Goal: Task Accomplishment & Management: Complete application form

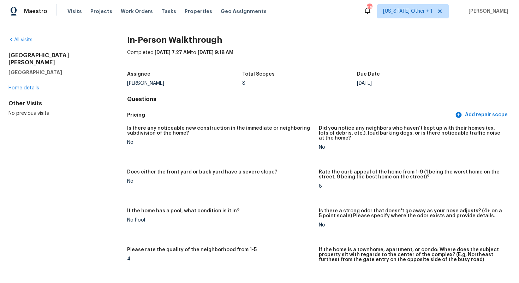
scroll to position [1277, 0]
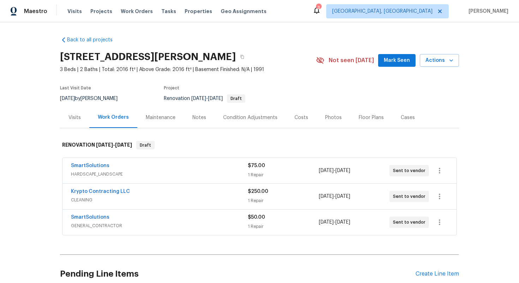
scroll to position [63, 0]
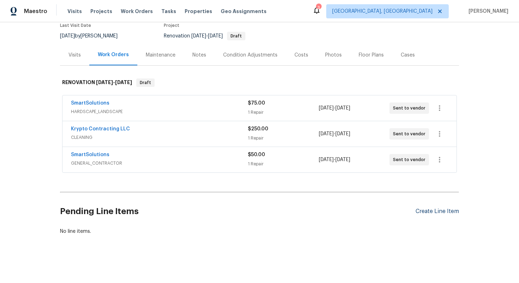
click at [430, 210] on div "Create Line Item" at bounding box center [437, 211] width 43 height 7
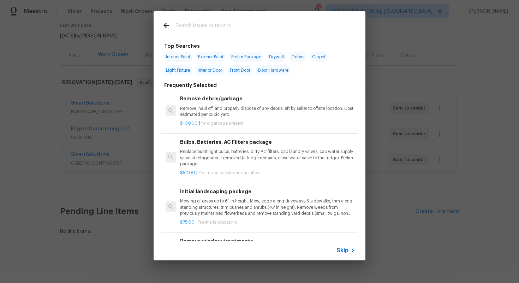
click at [349, 250] on icon at bounding box center [353, 250] width 8 height 8
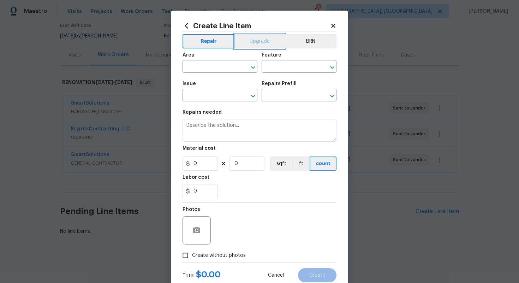
click at [259, 38] on button "Upgrade" at bounding box center [260, 41] width 51 height 14
click at [203, 41] on button "Repair" at bounding box center [208, 41] width 51 height 14
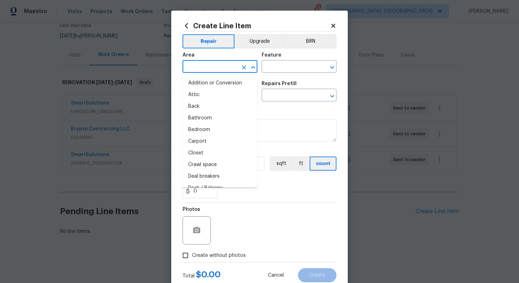
click at [207, 63] on input "text" at bounding box center [210, 67] width 55 height 11
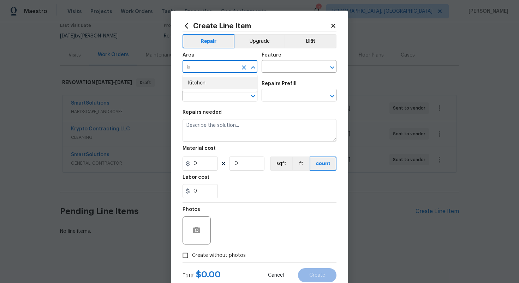
click at [214, 84] on li "Kitchen" at bounding box center [220, 83] width 75 height 12
type input "Kitchen"
click at [293, 69] on input "text" at bounding box center [289, 67] width 55 height 11
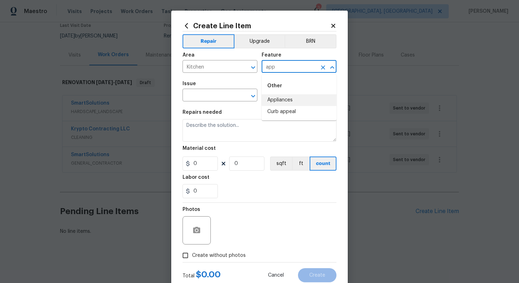
click at [297, 103] on li "Appliances" at bounding box center [299, 100] width 75 height 12
type input "Appliances"
click at [201, 94] on input "text" at bounding box center [210, 95] width 55 height 11
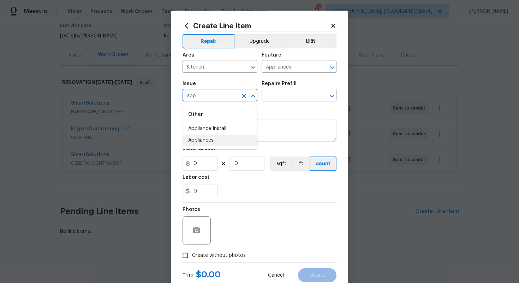
click at [205, 144] on li "Appliances" at bounding box center [220, 141] width 75 height 12
type input "Appliances"
click at [277, 100] on input "text" at bounding box center [289, 95] width 55 height 11
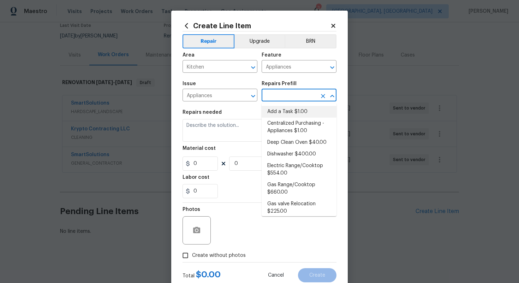
click at [277, 117] on li "Add a Task $1.00" at bounding box center [299, 112] width 75 height 12
type input "Add a Task $1.00"
type textarea "HPM to detail"
type input "1"
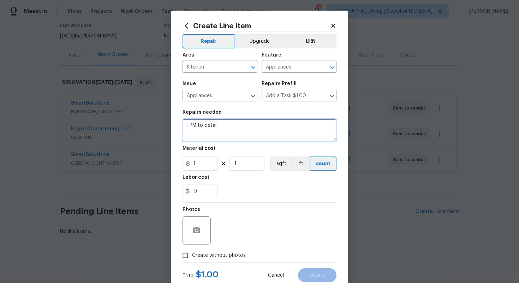
click at [256, 138] on textarea "HPM to detail" at bounding box center [260, 130] width 154 height 23
paste textarea "New SS range and dishwasher"
type textarea "#sala - New SS range and dishwasher"
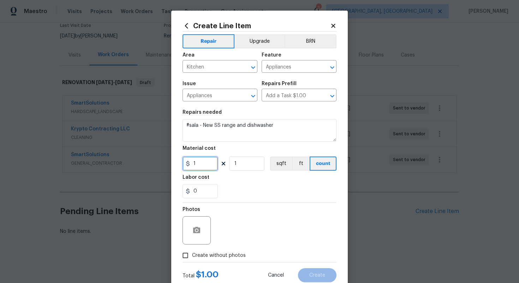
click at [200, 163] on input "1" at bounding box center [200, 163] width 35 height 14
type input "2500"
click at [233, 257] on span "Create without photos" at bounding box center [219, 255] width 54 height 7
click at [192, 257] on input "Create without photos" at bounding box center [185, 255] width 13 height 13
checkbox input "true"
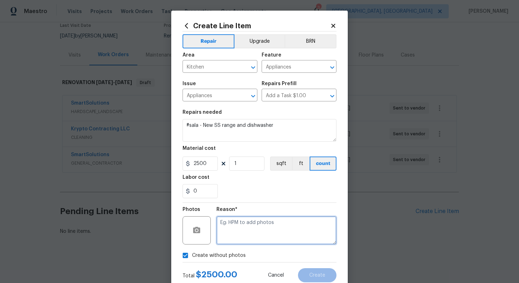
click at [246, 241] on textarea at bounding box center [277, 230] width 120 height 28
type textarea "n/a"
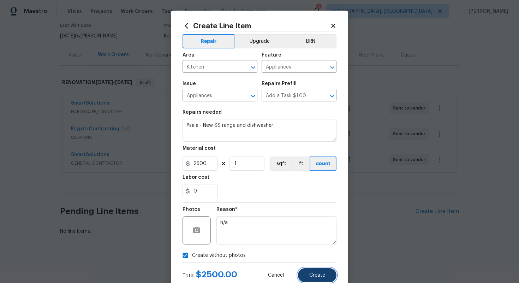
click at [316, 271] on button "Create" at bounding box center [317, 275] width 38 height 14
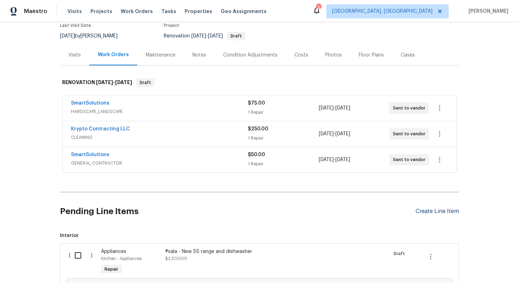
click at [438, 209] on div "Create Line Item" at bounding box center [437, 211] width 43 height 7
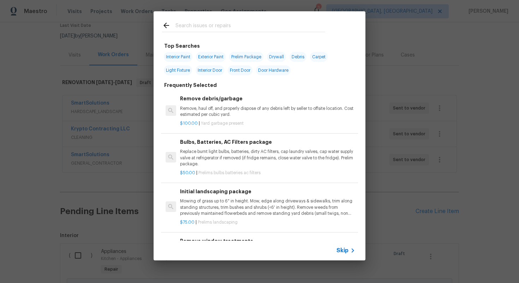
click at [337, 251] on span "Skip" at bounding box center [343, 250] width 12 height 7
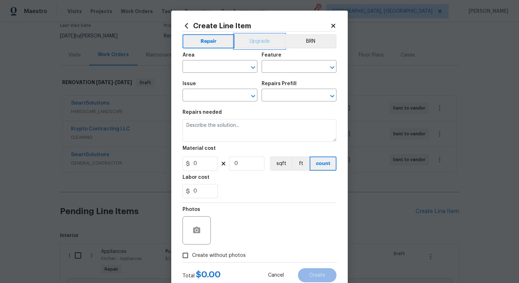
click at [262, 35] on button "Upgrade" at bounding box center [260, 41] width 51 height 14
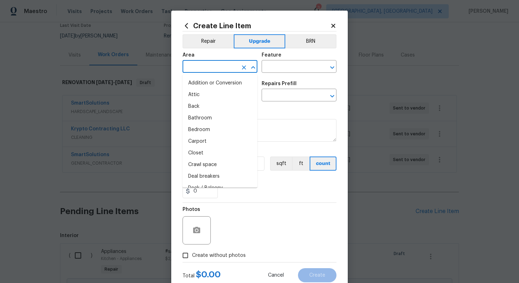
click at [200, 72] on input "text" at bounding box center [210, 67] width 55 height 11
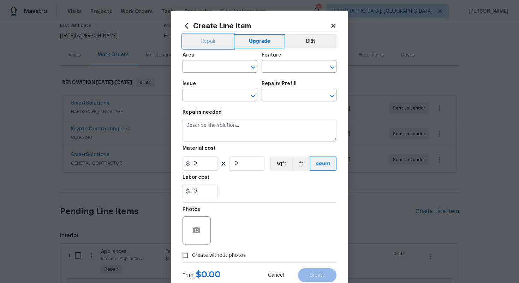
click at [211, 43] on button "Repair" at bounding box center [208, 41] width 51 height 14
click at [214, 72] on input "text" at bounding box center [210, 67] width 55 height 11
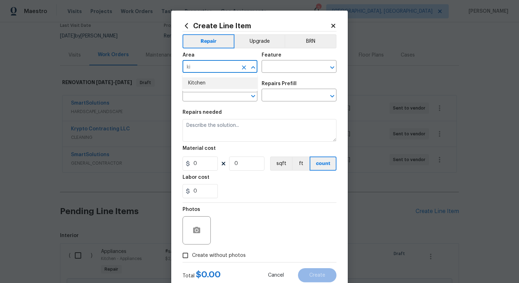
click at [241, 81] on li "Kitchen" at bounding box center [220, 83] width 75 height 12
type input "Kitchen"
click at [273, 68] on input "text" at bounding box center [289, 67] width 55 height 11
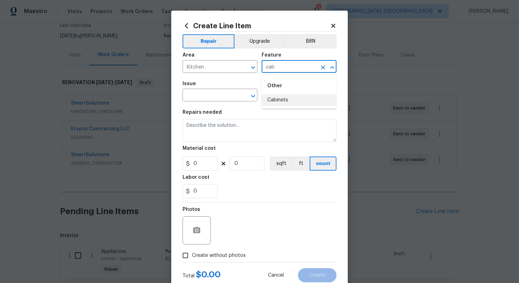
click at [274, 96] on li "Cabinets" at bounding box center [299, 100] width 75 height 12
type input "Cabinets"
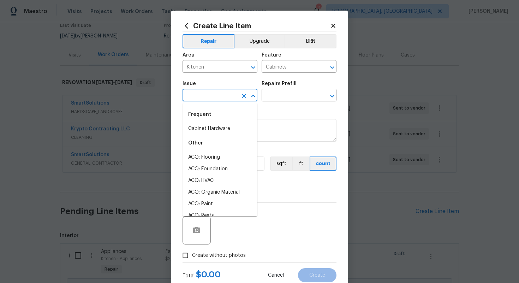
click at [219, 92] on input "text" at bounding box center [210, 95] width 55 height 11
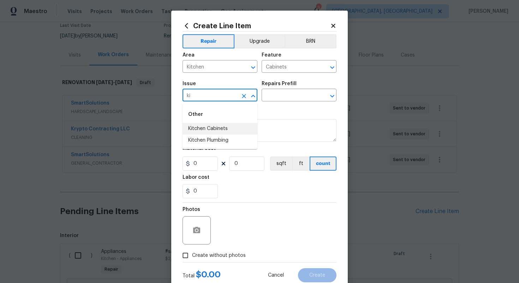
click at [229, 131] on li "Kitchen Cabinets" at bounding box center [220, 129] width 75 height 12
type input "Kitchen Cabinets"
click at [285, 95] on input "text" at bounding box center [289, 95] width 55 height 11
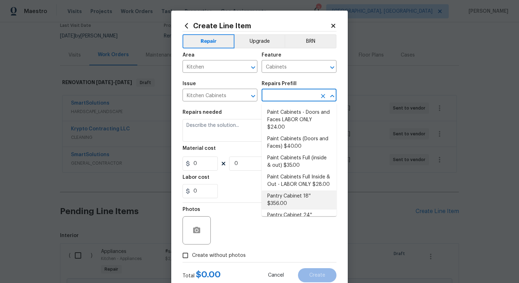
scroll to position [108, 0]
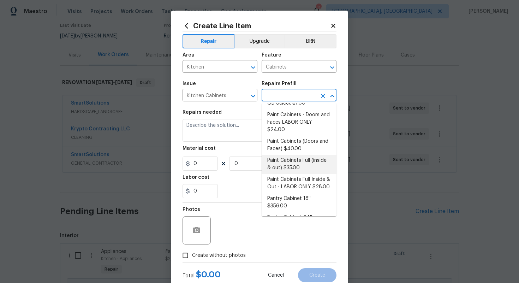
click at [289, 155] on li "Paint Cabinets Full (inside & out) $35.00" at bounding box center [299, 164] width 75 height 19
type input "Paint Cabinets Full (inside & out) $35.00"
type textarea "Prep, sand, mask and apply 2 coats of paint to the kitchen cabinet doors, inter…"
type input "35"
type input "1"
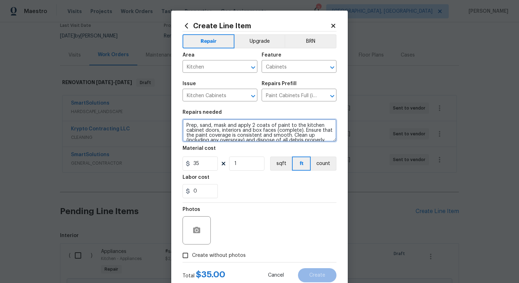
click at [185, 124] on textarea "Prep, sand, mask and apply 2 coats of paint to the kitchen cabinet doors, inter…" at bounding box center [260, 130] width 154 height 23
type textarea "#sala - Prep, sand, mask and apply 2 coats of paint to the kitchen cabinet door…"
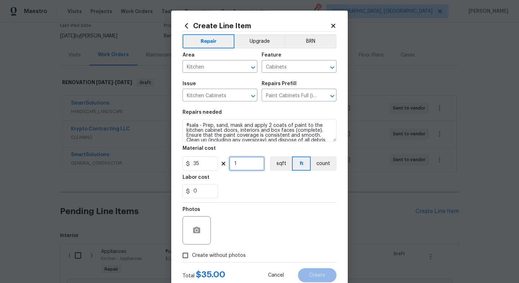
click at [243, 163] on input "1" at bounding box center [246, 163] width 35 height 14
type input "60"
click at [223, 256] on span "Create without photos" at bounding box center [219, 255] width 54 height 7
click at [192, 256] on input "Create without photos" at bounding box center [185, 255] width 13 height 13
checkbox input "true"
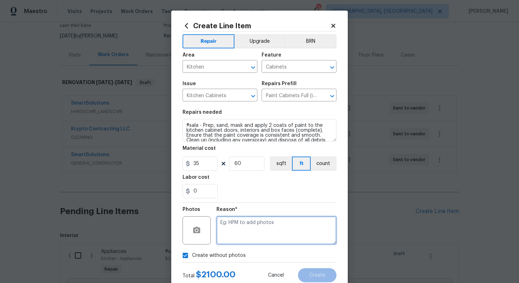
click at [243, 236] on textarea at bounding box center [277, 230] width 120 height 28
type textarea "n/a"
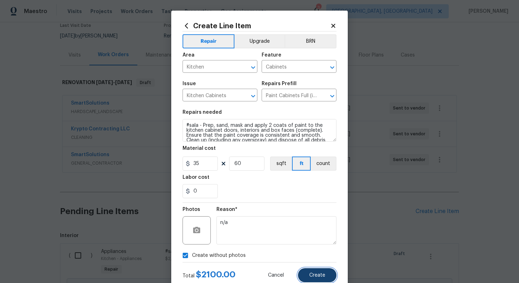
click at [315, 273] on span "Create" at bounding box center [317, 275] width 16 height 5
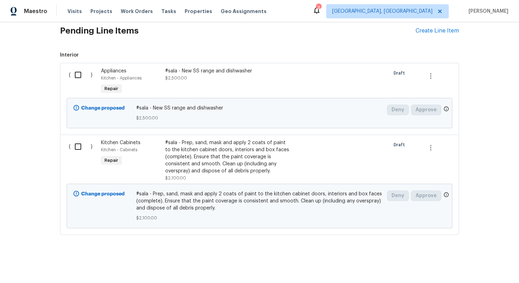
scroll to position [188, 0]
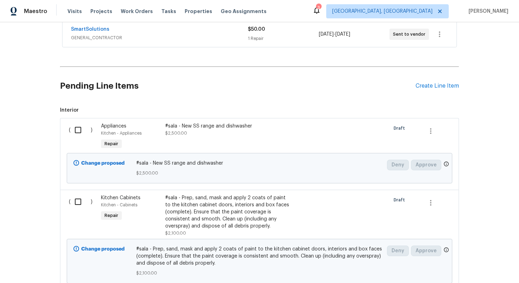
click at [417, 90] on div "Pending Line Items Create Line Item" at bounding box center [259, 86] width 399 height 33
click at [420, 84] on div "Create Line Item" at bounding box center [437, 86] width 43 height 7
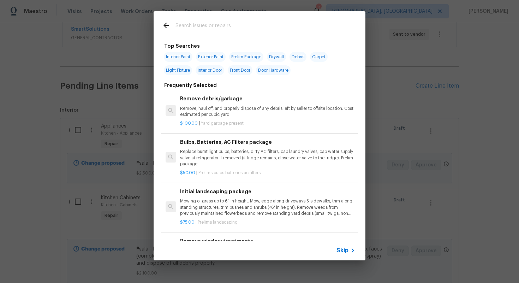
click at [344, 249] on span "Skip" at bounding box center [343, 250] width 12 height 7
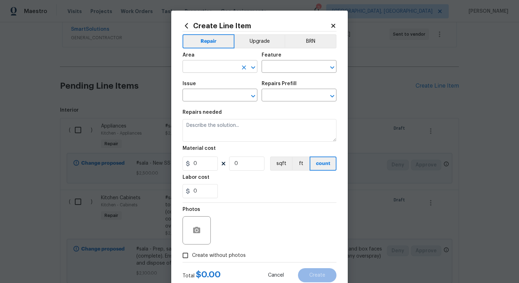
click at [207, 69] on input "text" at bounding box center [210, 67] width 55 height 11
click at [212, 85] on li "Kitchen" at bounding box center [220, 83] width 75 height 12
type input "Kitchen"
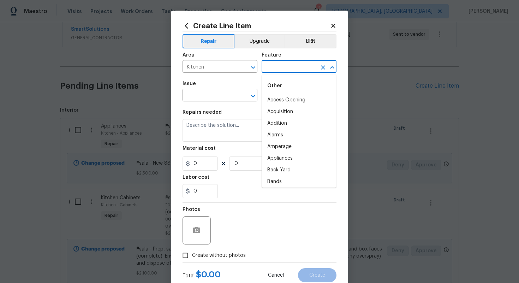
click at [288, 68] on input "text" at bounding box center [289, 67] width 55 height 11
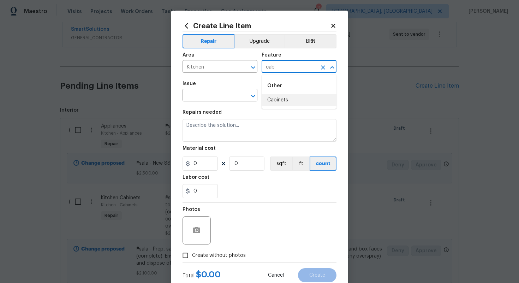
click at [281, 99] on li "Cabinets" at bounding box center [299, 100] width 75 height 12
type input "Cabinets"
click at [193, 102] on span "Issue ​" at bounding box center [220, 91] width 75 height 29
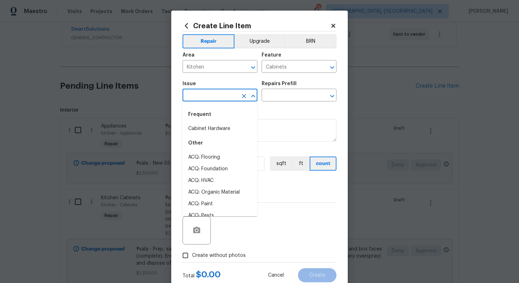
click at [196, 92] on input "text" at bounding box center [210, 95] width 55 height 11
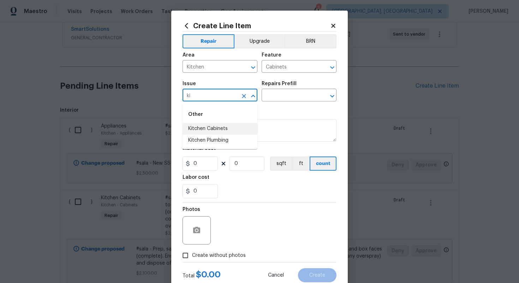
click at [219, 130] on li "Kitchen Cabinets" at bounding box center [220, 129] width 75 height 12
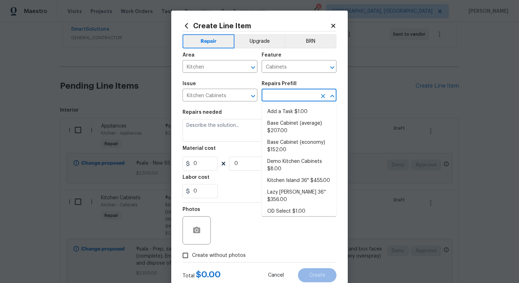
click at [283, 95] on input "text" at bounding box center [289, 95] width 55 height 11
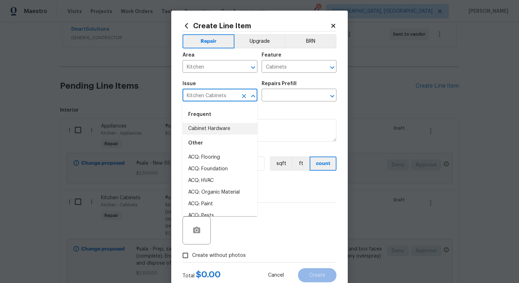
click at [217, 95] on input "Kitchen Cabinets" at bounding box center [210, 95] width 55 height 11
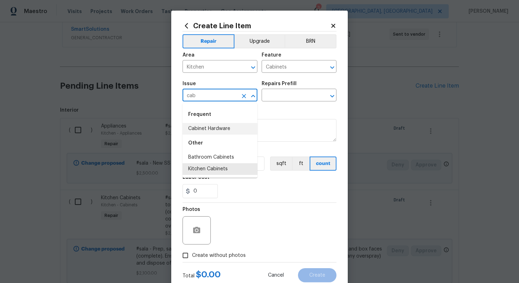
click at [200, 128] on li "Cabinet Hardware" at bounding box center [220, 129] width 75 height 12
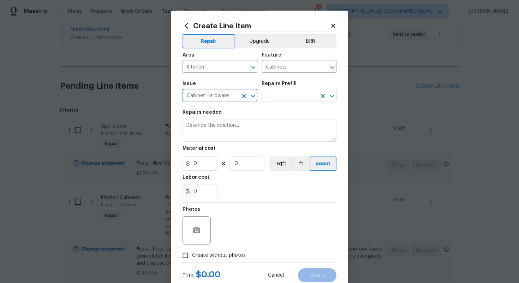
type input "Cabinet Hardware"
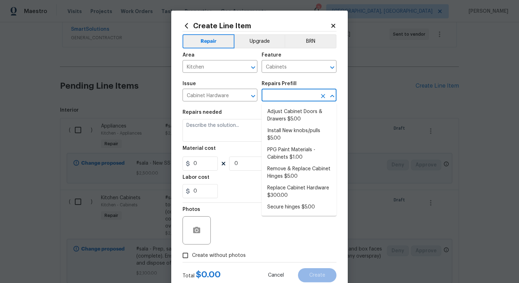
click at [283, 93] on input "text" at bounding box center [289, 95] width 55 height 11
click at [280, 193] on li "Replace Cabinet Hardware $300.00" at bounding box center [299, 191] width 75 height 19
type input "Replace Cabinet Hardware $300.00"
type textarea "Replace cabinet hardware with new hinges and pulls. HPM to provide specs"
type input "300"
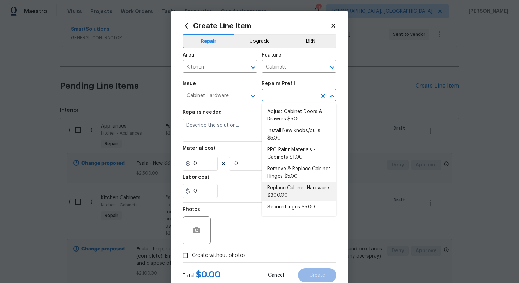
type input "1"
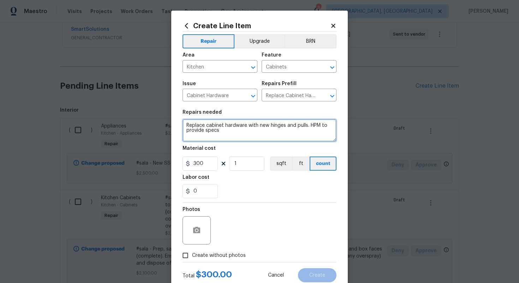
click at [187, 124] on textarea "Replace cabinet hardware with new hinges and pulls. HPM to provide specs" at bounding box center [260, 130] width 154 height 23
type textarea "#sala - Replace cabinet hardware with new hinges and pulls. HPM to provide specs"
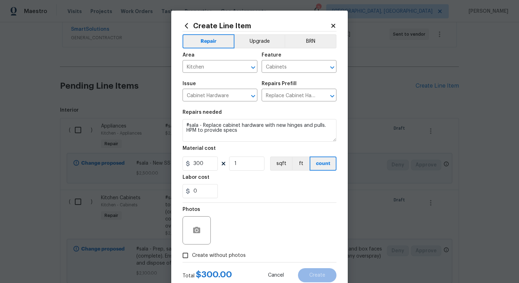
click at [213, 255] on span "Create without photos" at bounding box center [219, 255] width 54 height 7
click at [192, 255] on input "Create without photos" at bounding box center [185, 255] width 13 height 13
checkbox input "true"
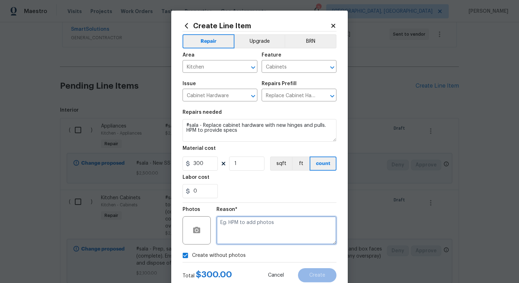
click at [242, 226] on textarea at bounding box center [277, 230] width 120 height 28
type textarea "n/a"
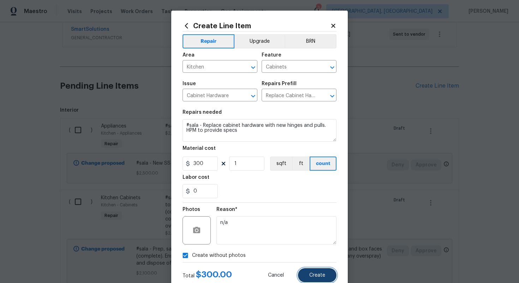
click at [314, 275] on span "Create" at bounding box center [317, 275] width 16 height 5
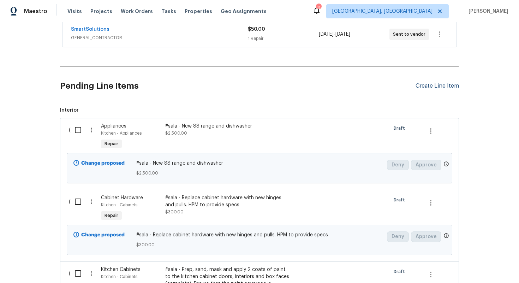
click at [427, 85] on div "Create Line Item" at bounding box center [437, 86] width 43 height 7
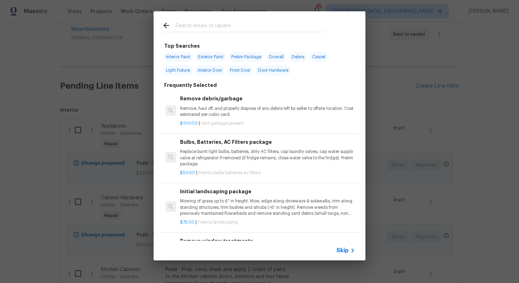
click at [347, 253] on span "Skip" at bounding box center [343, 250] width 12 height 7
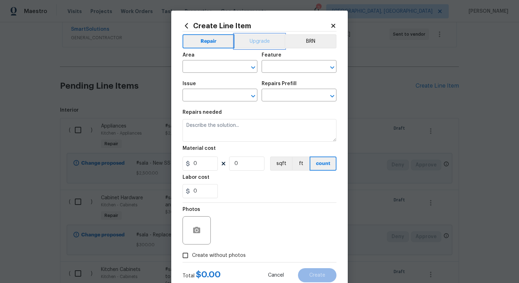
click at [249, 47] on button "Upgrade" at bounding box center [260, 41] width 51 height 14
click at [203, 67] on input "text" at bounding box center [210, 67] width 55 height 11
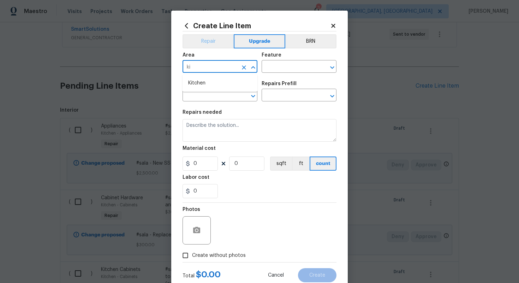
type input "ki"
click at [208, 46] on button "Repair" at bounding box center [208, 41] width 51 height 14
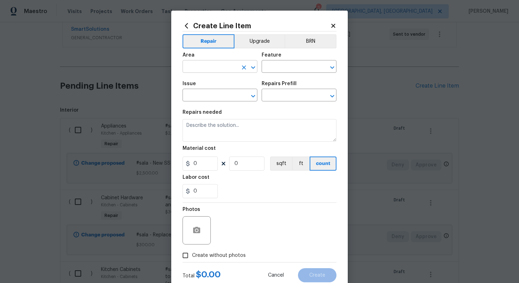
click at [201, 69] on input "text" at bounding box center [210, 67] width 55 height 11
click at [197, 81] on li "Kitchen" at bounding box center [220, 83] width 75 height 12
type input "Kitchen"
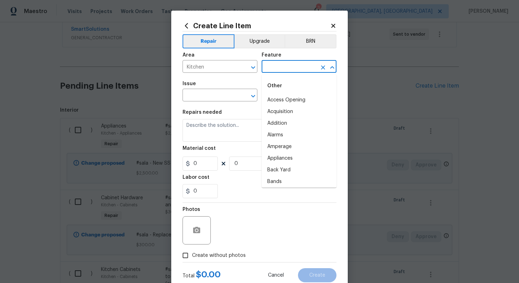
click at [286, 70] on input "text" at bounding box center [289, 67] width 55 height 11
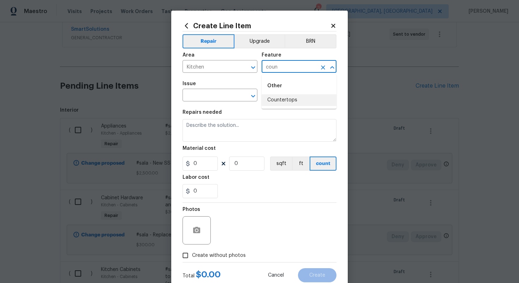
click at [289, 102] on li "Countertops" at bounding box center [299, 100] width 75 height 12
type input "Countertops"
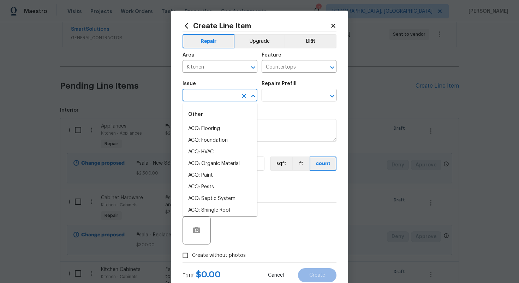
click at [212, 97] on input "text" at bounding box center [210, 95] width 55 height 11
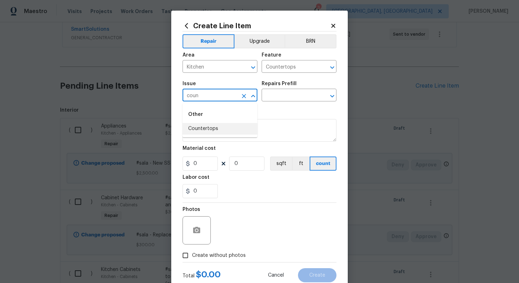
click at [220, 133] on li "Countertops" at bounding box center [220, 129] width 75 height 12
type input "Countertops"
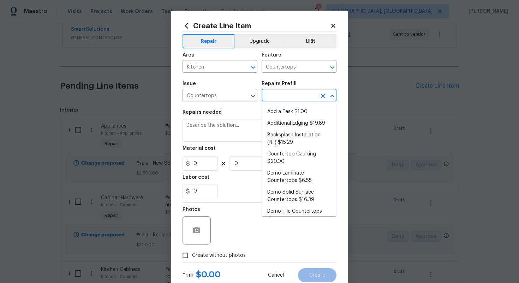
click at [277, 91] on input "text" at bounding box center [289, 95] width 55 height 11
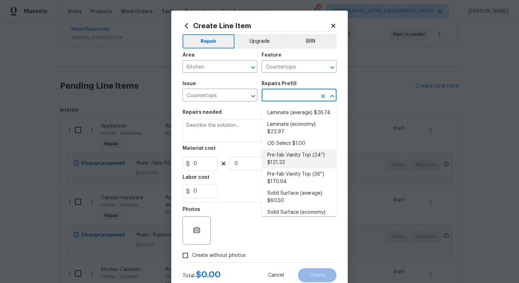
scroll to position [116, 0]
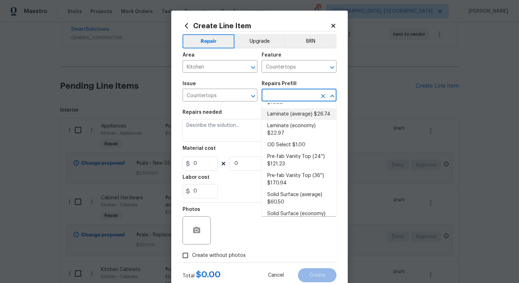
click at [294, 116] on li "Laminate (average) $26.74" at bounding box center [299, 114] width 75 height 12
type input "Laminate (average) $26.74"
type textarea "Remove the existing laminate countertops and replace with new (PM to approve st…"
type input "26.74"
type input "1"
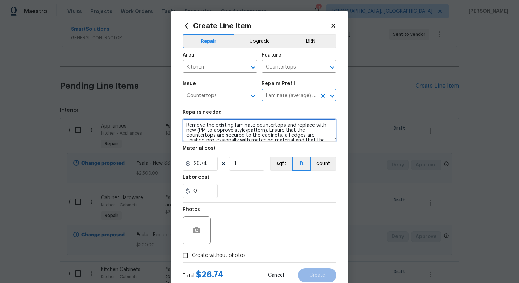
click at [186, 124] on textarea "Remove the existing laminate countertops and replace with new (PM to approve st…" at bounding box center [260, 130] width 154 height 23
type textarea "#sala - Remove the existing laminate countertops and replace with new (PM to ap…"
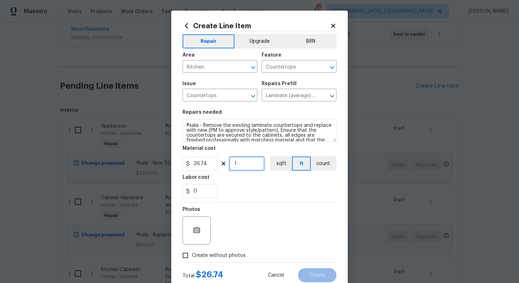
click at [253, 160] on input "1" at bounding box center [246, 163] width 35 height 14
type input "60"
click at [231, 256] on span "Create without photos" at bounding box center [219, 255] width 54 height 7
click at [192, 256] on input "Create without photos" at bounding box center [185, 255] width 13 height 13
checkbox input "true"
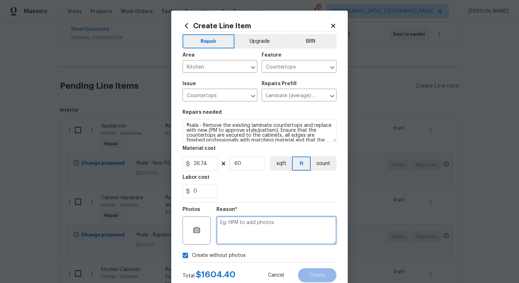
click at [242, 231] on textarea at bounding box center [277, 230] width 120 height 28
type textarea "n/a"
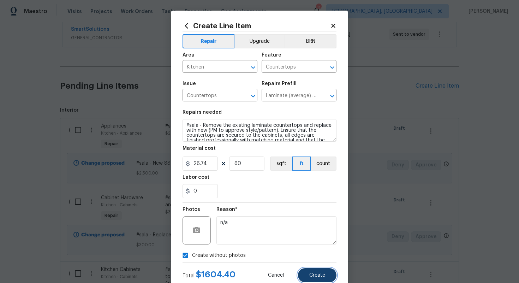
click at [313, 276] on span "Create" at bounding box center [317, 275] width 16 height 5
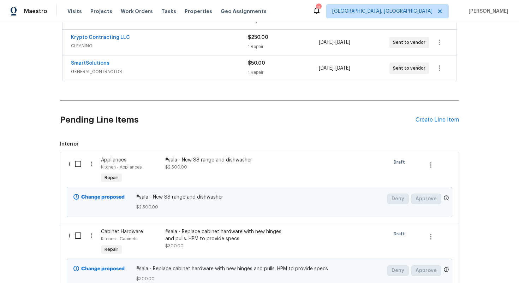
scroll to position [88, 0]
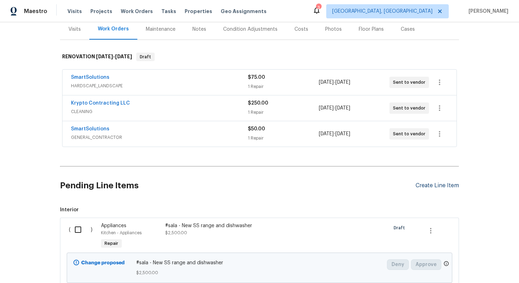
click at [433, 186] on div "Create Line Item" at bounding box center [437, 185] width 43 height 7
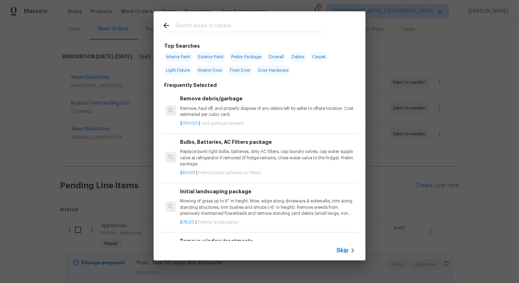
click at [349, 254] on icon at bounding box center [353, 250] width 8 height 8
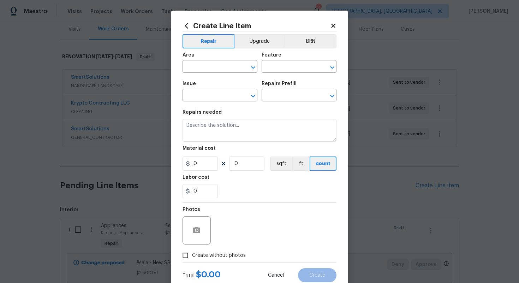
click at [244, 33] on div "Repair Upgrade BRN Area ​ Feature ​ Issue ​ Repairs Prefill ​ Repairs needed Ma…" at bounding box center [260, 146] width 154 height 231
click at [245, 45] on button "Upgrade" at bounding box center [260, 41] width 51 height 14
click at [213, 61] on div "Area" at bounding box center [220, 57] width 75 height 9
click at [208, 66] on input "text" at bounding box center [210, 67] width 55 height 11
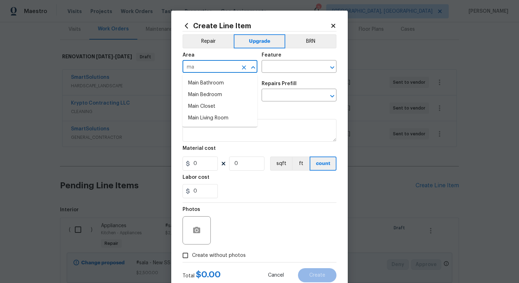
type input "m"
click at [206, 83] on li "Bathroom" at bounding box center [220, 83] width 75 height 12
type input "Bathroom"
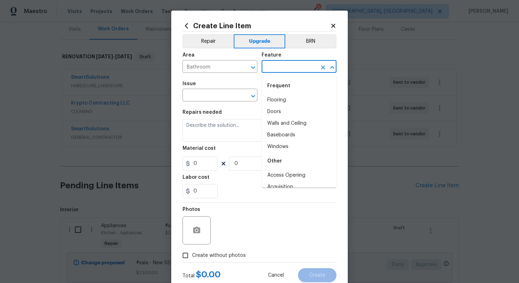
click at [269, 71] on input "text" at bounding box center [289, 67] width 55 height 11
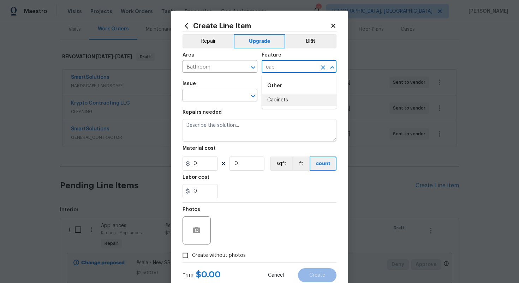
click at [283, 96] on li "Cabinets" at bounding box center [299, 100] width 75 height 12
type input "Cabinets"
click at [202, 99] on input "text" at bounding box center [210, 95] width 55 height 11
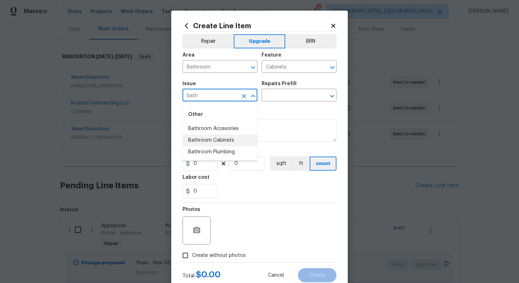
click at [219, 137] on li "Bathroom Cabinets" at bounding box center [220, 141] width 75 height 12
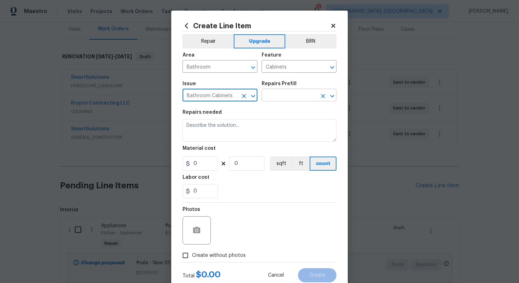
type input "Bathroom Cabinets"
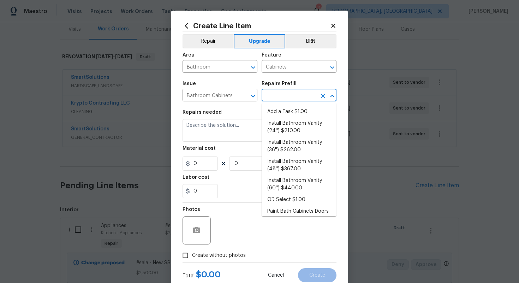
click at [280, 96] on input "text" at bounding box center [289, 95] width 55 height 11
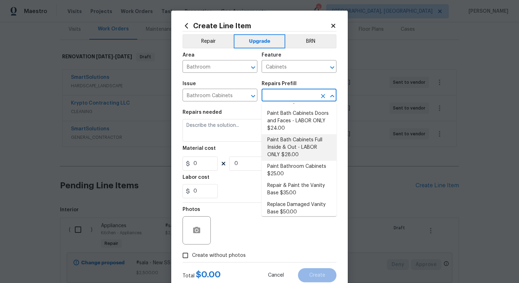
scroll to position [102, 0]
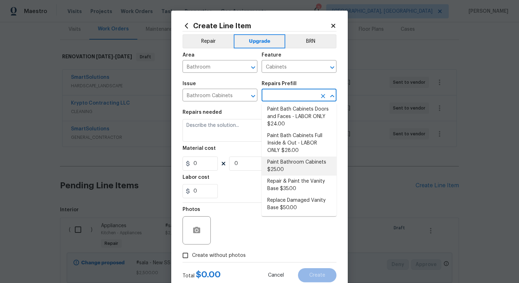
click at [298, 165] on li "Paint Bathroom Cabinets $25.00" at bounding box center [299, 165] width 75 height 19
type input "Paint Bathroom Cabinets $25.00"
type textarea "Prep, sand, mask and apply 2 coats of paint to the bathroom cabinet doors, inte…"
type input "25"
type input "1"
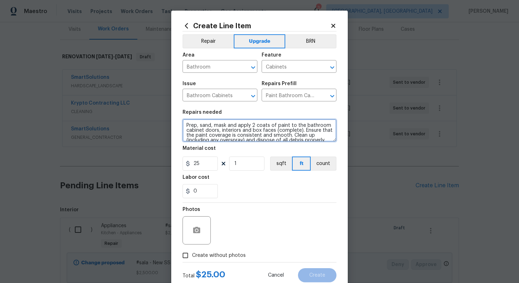
click at [185, 124] on textarea "Prep, sand, mask and apply 2 coats of paint to the bathroom cabinet doors, inte…" at bounding box center [260, 130] width 154 height 23
paste textarea "aint vanity to match kitchenP"
type textarea "#sala - Both bathrooms - Paint vanity to match kitchen - Prep, sand, mask and a…"
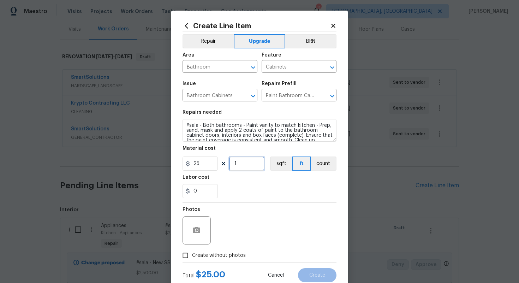
click at [244, 159] on input "1" at bounding box center [246, 163] width 35 height 14
type input "28"
click at [221, 253] on span "Create without photos" at bounding box center [219, 255] width 54 height 7
click at [192, 253] on input "Create without photos" at bounding box center [185, 255] width 13 height 13
checkbox input "true"
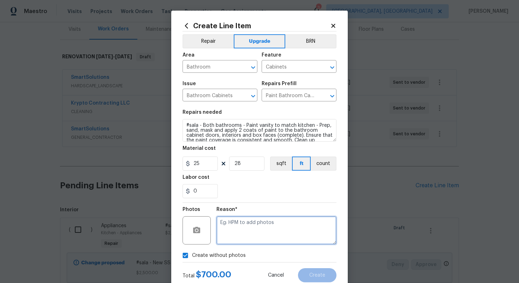
click at [249, 227] on textarea at bounding box center [277, 230] width 120 height 28
type textarea "n/a"
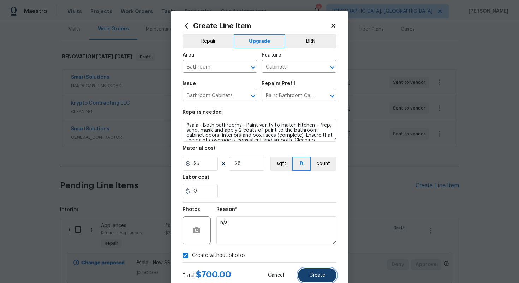
click at [316, 272] on button "Create" at bounding box center [317, 275] width 38 height 14
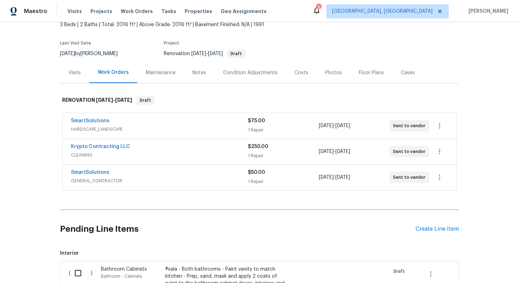
scroll to position [0, 0]
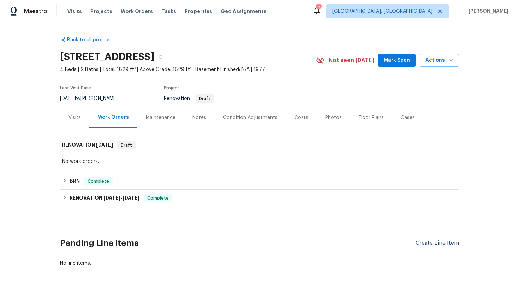
click at [430, 244] on div "Create Line Item" at bounding box center [437, 243] width 43 height 7
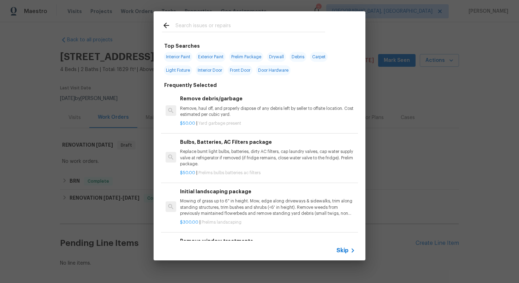
click at [349, 252] on icon at bounding box center [353, 250] width 8 height 8
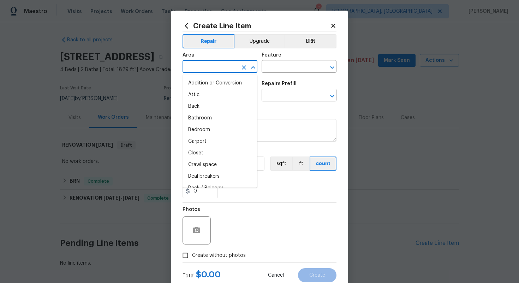
click at [211, 68] on input "text" at bounding box center [210, 67] width 55 height 11
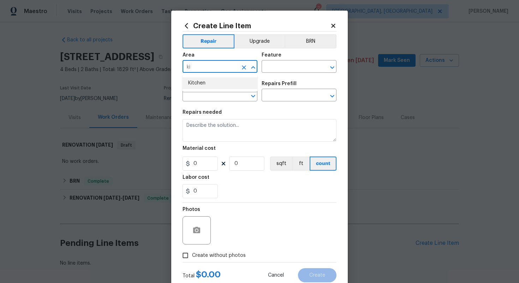
click at [212, 85] on li "Kitchen" at bounding box center [220, 83] width 75 height 12
type input "Kitchen"
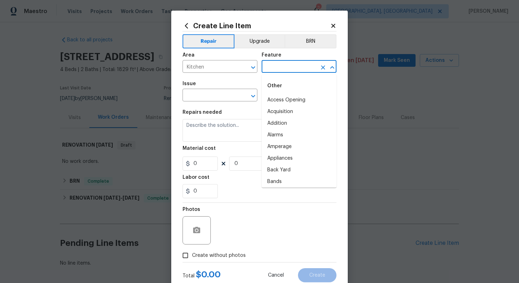
click at [281, 70] on input "text" at bounding box center [289, 67] width 55 height 11
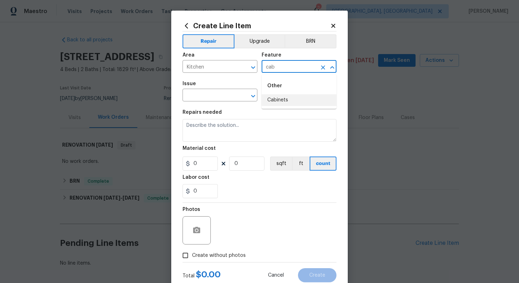
click at [285, 99] on li "Cabinets" at bounding box center [299, 100] width 75 height 12
type input "Cabinets"
click at [224, 96] on input "text" at bounding box center [210, 95] width 55 height 11
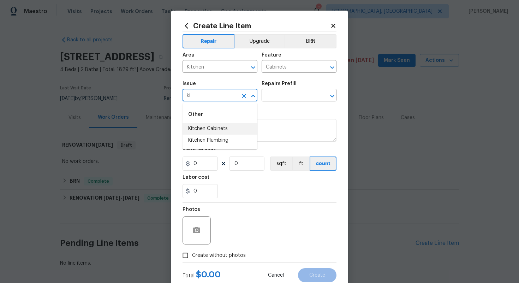
click at [221, 131] on li "Kitchen Cabinets" at bounding box center [220, 129] width 75 height 12
type input "Kitchen Cabinets"
click at [280, 93] on input "text" at bounding box center [289, 95] width 55 height 11
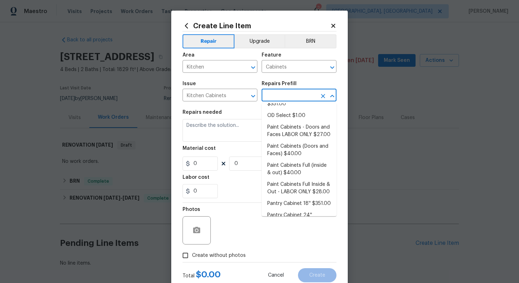
scroll to position [98, 0]
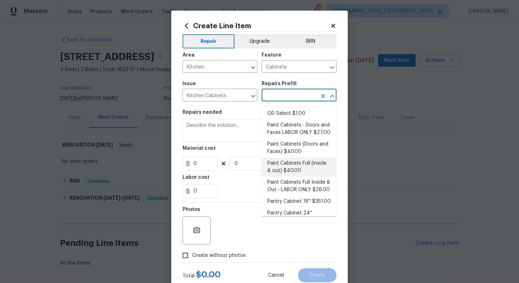
click at [291, 158] on li "Paint Cabinets Full (inside & out) $40.00" at bounding box center [299, 167] width 75 height 19
type input "Paint Cabinets Full (inside & out) $40.00"
type textarea "Prep, sand, mask and apply 2 coats of paint to the kitchen cabinet doors, inter…"
type input "40"
type input "1"
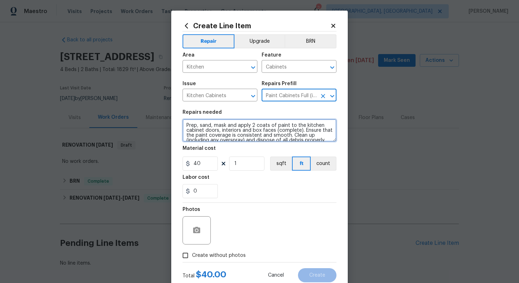
click at [186, 123] on textarea "Prep, sand, mask and apply 2 coats of paint to the kitchen cabinet doors, inter…" at bounding box center [260, 130] width 154 height 23
type textarea "#sala - Prep, sand, mask and apply 2 coats of paint to the kitchen cabinet door…"
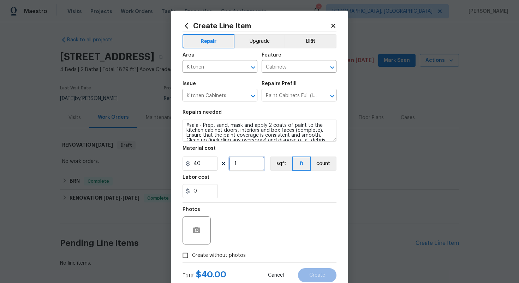
click at [250, 168] on input "1" at bounding box center [246, 163] width 35 height 14
type input "60"
click at [232, 255] on span "Create without photos" at bounding box center [219, 255] width 54 height 7
click at [192, 255] on input "Create without photos" at bounding box center [185, 255] width 13 height 13
checkbox input "true"
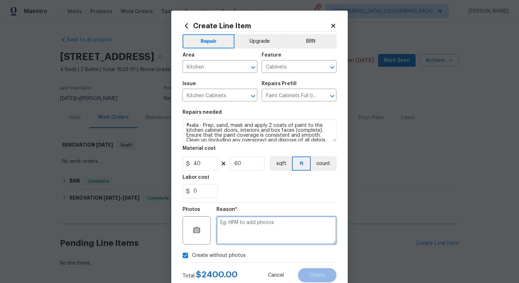
click at [250, 228] on textarea at bounding box center [277, 230] width 120 height 28
type textarea "n/a"
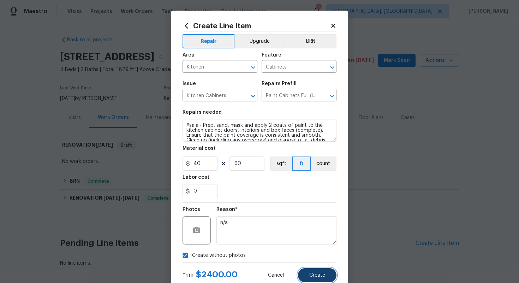
click at [324, 277] on span "Create" at bounding box center [317, 275] width 16 height 5
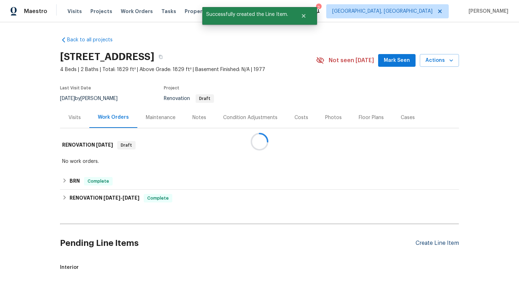
click at [432, 243] on div at bounding box center [259, 141] width 519 height 283
click at [429, 244] on div "Create Line Item" at bounding box center [437, 243] width 43 height 7
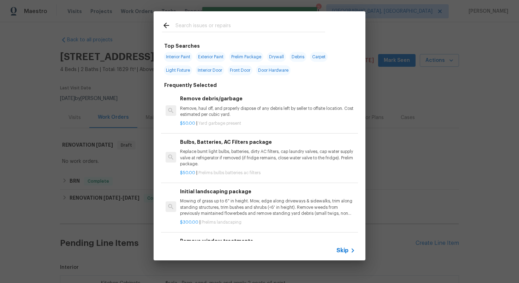
click at [344, 256] on div "Skip" at bounding box center [260, 251] width 212 height 20
click at [344, 253] on span "Skip" at bounding box center [343, 250] width 12 height 7
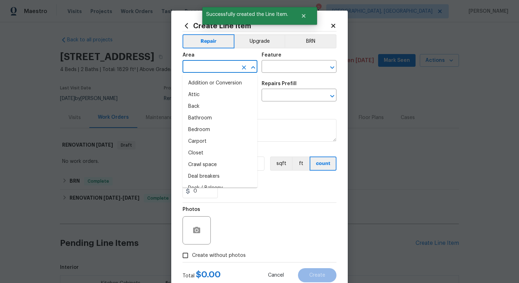
click at [207, 62] on input "text" at bounding box center [210, 67] width 55 height 11
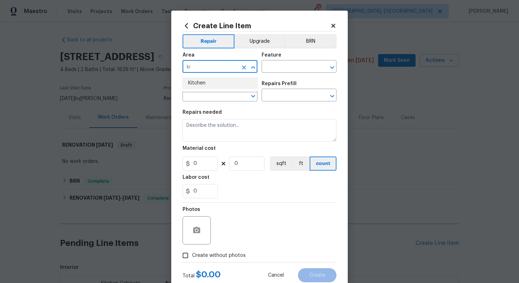
click at [212, 85] on li "Kitchen" at bounding box center [220, 83] width 75 height 12
type input "Kitchen"
click at [291, 70] on input "text" at bounding box center [289, 67] width 55 height 11
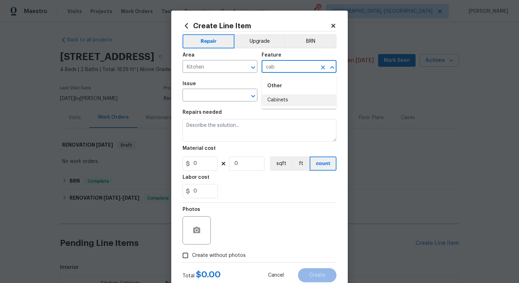
click at [294, 102] on li "Cabinets" at bounding box center [299, 100] width 75 height 12
type input "Cabinets"
click at [196, 98] on input "text" at bounding box center [210, 95] width 55 height 11
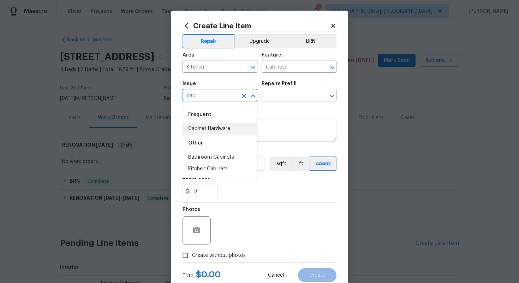
click at [202, 134] on li "Cabinet Hardware" at bounding box center [220, 129] width 75 height 12
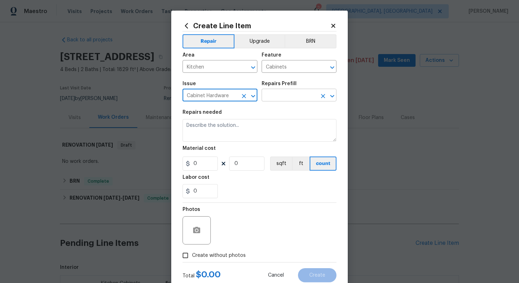
type input "Cabinet Hardware"
click at [283, 99] on input "text" at bounding box center [289, 95] width 55 height 11
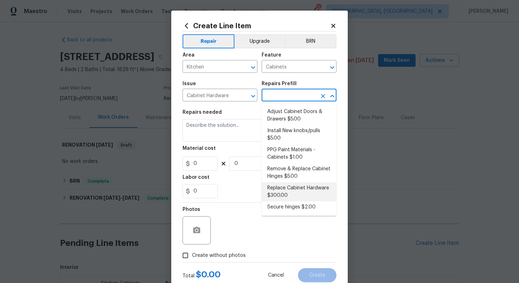
click at [285, 194] on li "Replace Cabinet Hardware $300.00" at bounding box center [299, 191] width 75 height 19
type input "Replace Cabinet Hardware $300.00"
type textarea "Replace cabinet hardware with new hinges and pulls. HPM to provide specs"
type input "300"
type input "1"
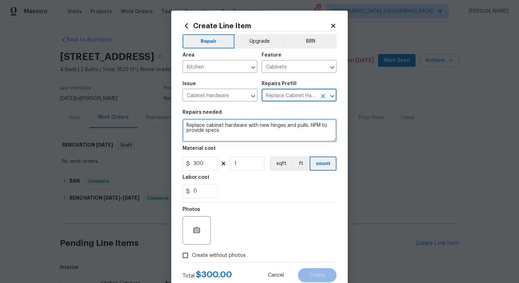
click at [185, 126] on textarea "Replace cabinet hardware with new hinges and pulls. HPM to provide specs" at bounding box center [260, 130] width 154 height 23
type textarea "#sala - Replace cabinet hardware with new hinges and pulls. HPM to provide specs"
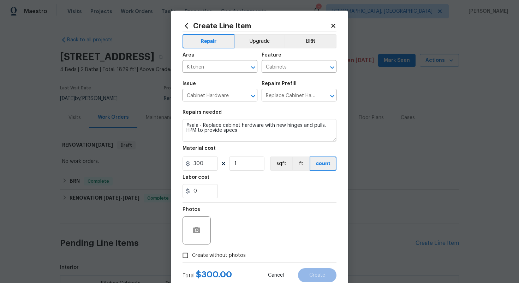
click at [221, 253] on span "Create without photos" at bounding box center [219, 255] width 54 height 7
click at [192, 253] on input "Create without photos" at bounding box center [185, 255] width 13 height 13
checkbox input "true"
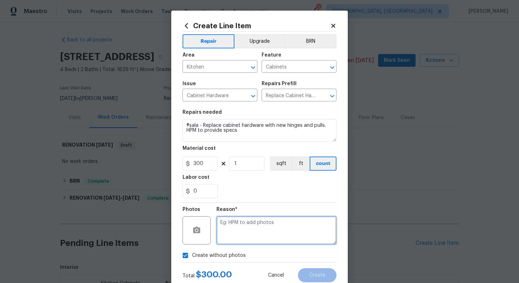
click at [233, 232] on textarea at bounding box center [277, 230] width 120 height 28
type textarea "n/a"
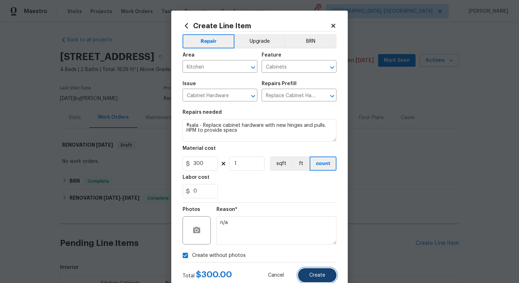
click at [312, 274] on span "Create" at bounding box center [317, 275] width 16 height 5
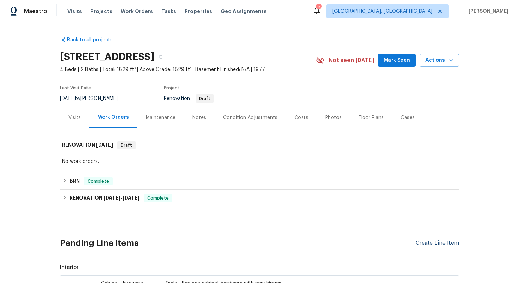
click at [423, 242] on div "Create Line Item" at bounding box center [437, 243] width 43 height 7
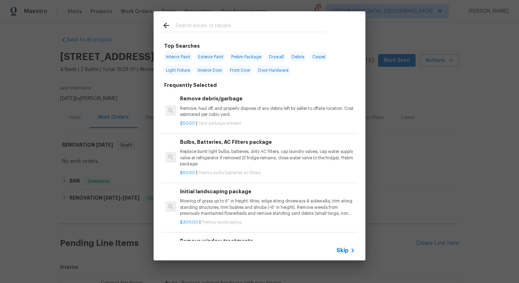
click at [344, 255] on div "Skip" at bounding box center [260, 251] width 212 height 20
click at [344, 252] on span "Skip" at bounding box center [343, 250] width 12 height 7
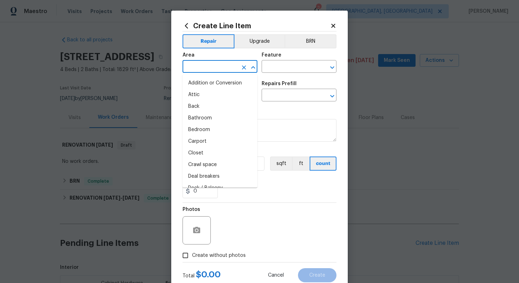
click at [205, 64] on input "text" at bounding box center [210, 67] width 55 height 11
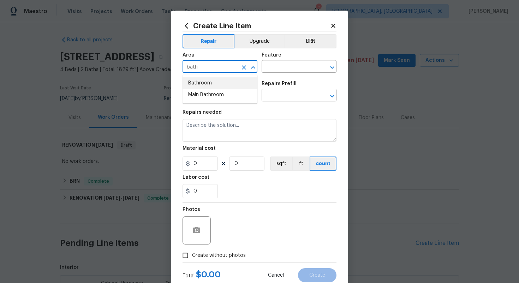
click at [205, 83] on li "Bathroom" at bounding box center [220, 83] width 75 height 12
type input "Bathroom"
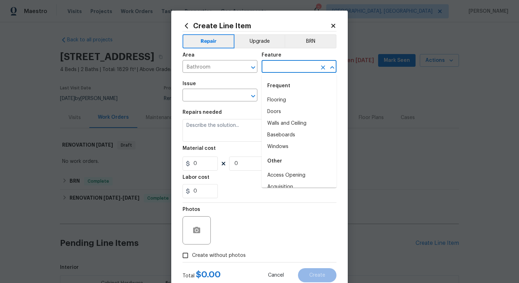
click at [291, 67] on input "text" at bounding box center [289, 67] width 55 height 11
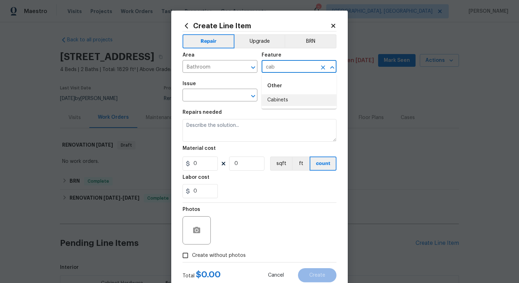
click at [292, 102] on li "Cabinets" at bounding box center [299, 100] width 75 height 12
type input "Cabinets"
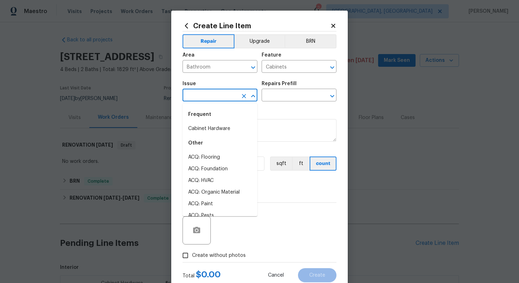
click at [224, 94] on input "text" at bounding box center [210, 95] width 55 height 11
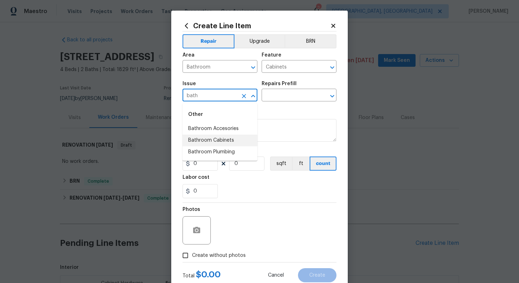
click at [217, 146] on li "Bathroom Cabinets" at bounding box center [220, 141] width 75 height 12
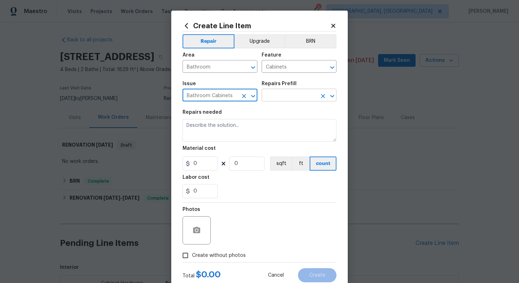
type input "Bathroom Cabinets"
click at [270, 99] on input "text" at bounding box center [289, 95] width 55 height 11
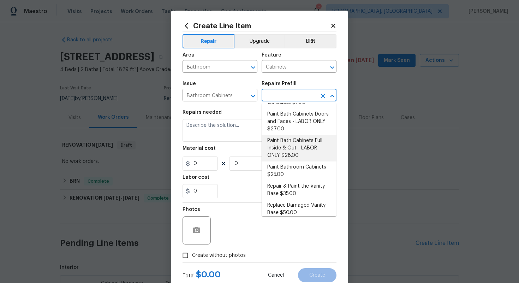
scroll to position [102, 0]
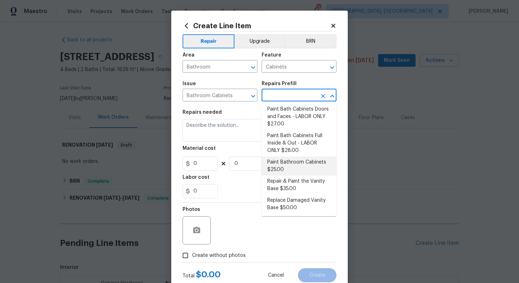
click at [280, 167] on li "Paint Bathroom Cabinets $25.00" at bounding box center [299, 165] width 75 height 19
type input "Paint Bathroom Cabinets $25.00"
type textarea "Prep, sand, mask and apply 2 coats of paint to the bathroom cabinet doors, inte…"
type input "25"
type input "1"
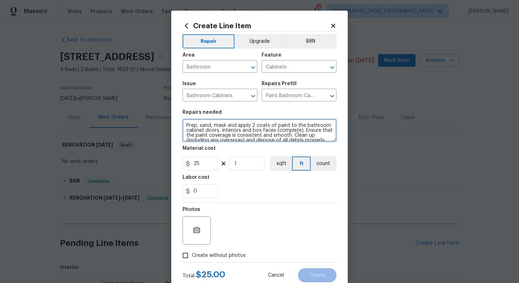
click at [185, 126] on textarea "Prep, sand, mask and apply 2 coats of paint to the bathroom cabinet doors, inte…" at bounding box center [260, 130] width 154 height 23
type textarea "#sala - Prep, sand, mask and apply 2 coats of paint to the bathroom cabinet doo…"
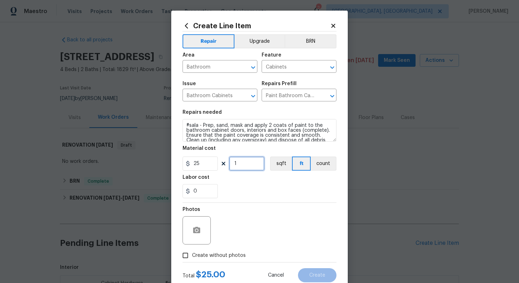
click at [245, 165] on input "1" at bounding box center [246, 163] width 35 height 14
type input "4"
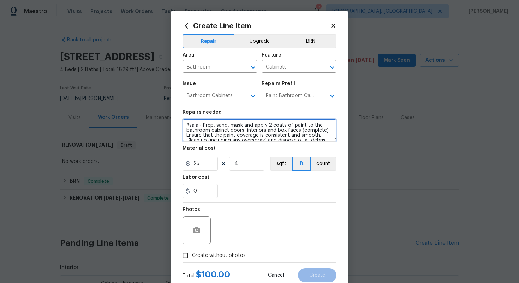
click at [202, 124] on textarea "#sala - Prep, sand, mask and apply 2 coats of paint to the bathroom cabinet doo…" at bounding box center [260, 130] width 154 height 23
type textarea "#sala - Both bathrooms - Prep, sand, mask and apply 2 coats of paint to the bat…"
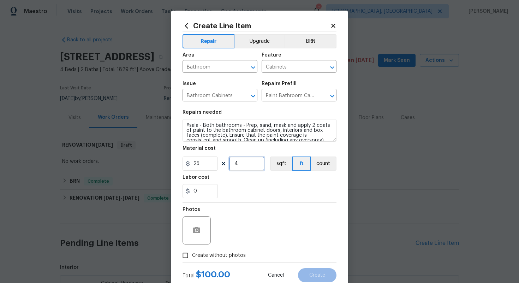
click at [248, 158] on input "4" at bounding box center [246, 163] width 35 height 14
type input "8"
click at [224, 257] on span "Create without photos" at bounding box center [219, 255] width 54 height 7
click at [192, 257] on input "Create without photos" at bounding box center [185, 255] width 13 height 13
checkbox input "true"
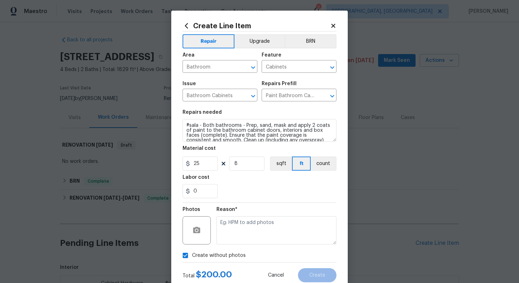
click at [240, 247] on div "Reason*" at bounding box center [277, 226] width 120 height 46
click at [235, 229] on textarea at bounding box center [277, 230] width 120 height 28
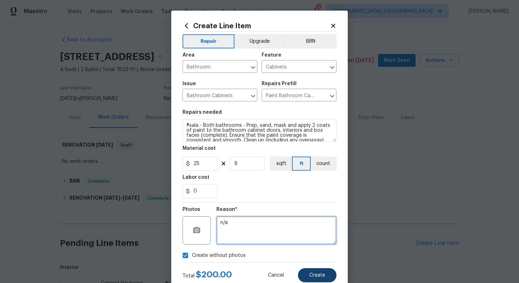
type textarea "n/a"
click at [310, 271] on button "Create" at bounding box center [317, 275] width 38 height 14
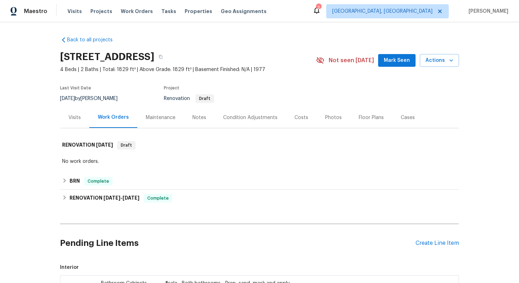
click at [425, 239] on div "Pending Line Items Create Line Item" at bounding box center [259, 243] width 399 height 33
click at [425, 248] on div "Pending Line Items Create Line Item" at bounding box center [259, 243] width 399 height 33
click at [423, 245] on div "Create Line Item" at bounding box center [437, 243] width 43 height 7
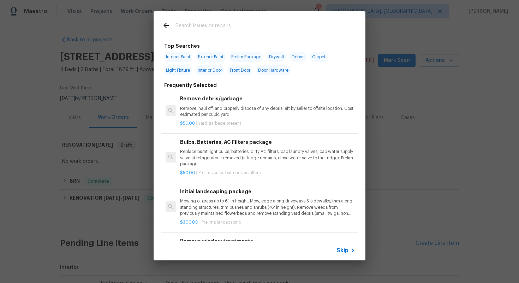
click at [342, 249] on span "Skip" at bounding box center [343, 250] width 12 height 7
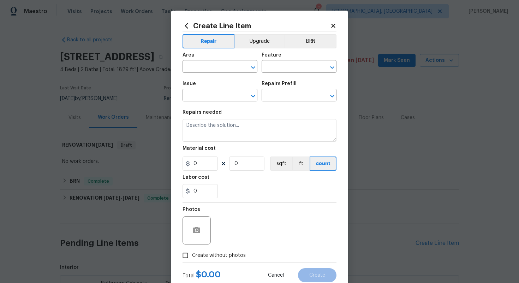
click at [230, 74] on span "Area ​" at bounding box center [220, 62] width 75 height 29
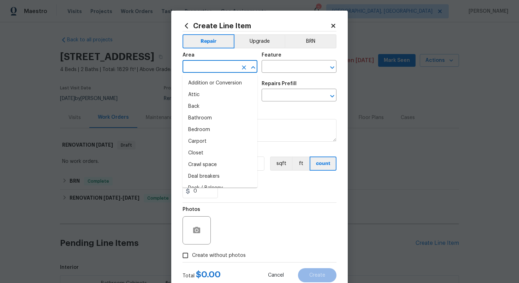
click at [227, 71] on input "text" at bounding box center [210, 67] width 55 height 11
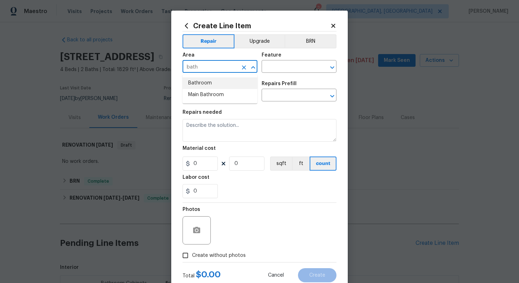
click at [203, 83] on li "Bathroom" at bounding box center [220, 83] width 75 height 12
type input "Bathroom"
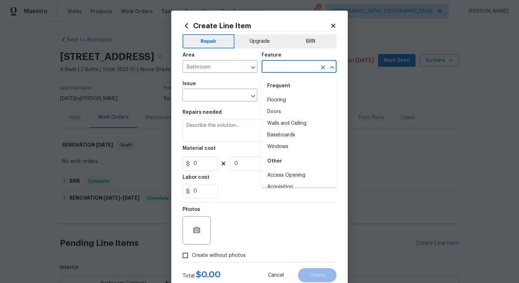
click at [283, 65] on input "text" at bounding box center [289, 67] width 55 height 11
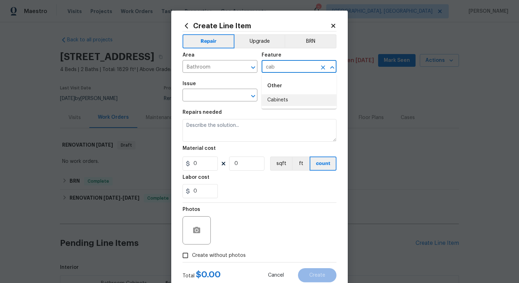
click at [280, 95] on li "Cabinets" at bounding box center [299, 100] width 75 height 12
type input "Cabinets"
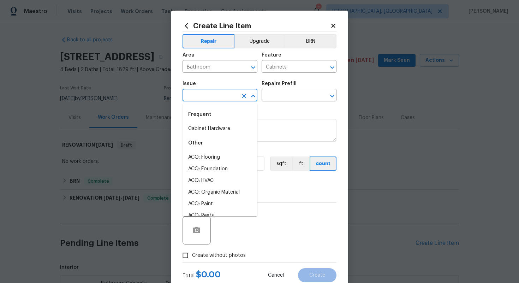
click at [205, 99] on input "text" at bounding box center [210, 95] width 55 height 11
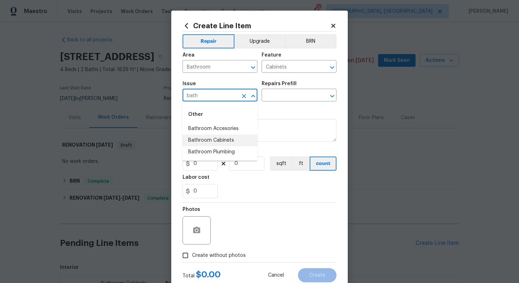
click at [211, 142] on li "Bathroom Cabinets" at bounding box center [220, 141] width 75 height 12
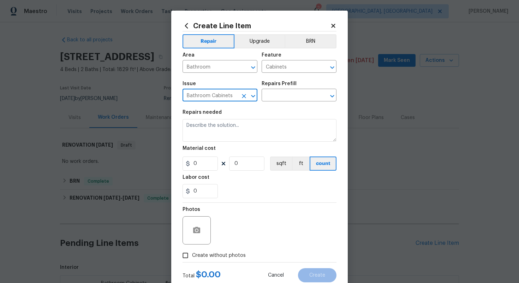
click at [296, 90] on div "Repairs Prefill" at bounding box center [299, 85] width 75 height 9
click at [291, 95] on input "text" at bounding box center [289, 95] width 55 height 11
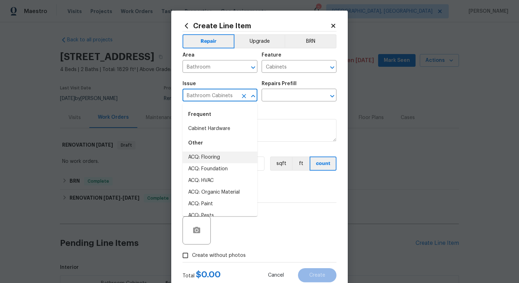
click at [219, 98] on input "Bathroom Cabinets" at bounding box center [210, 95] width 55 height 11
type input "c"
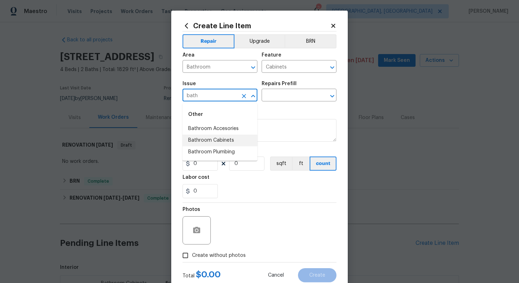
click at [218, 135] on li "Bathroom Cabinets" at bounding box center [220, 141] width 75 height 12
type input "Bathroom Cabinets"
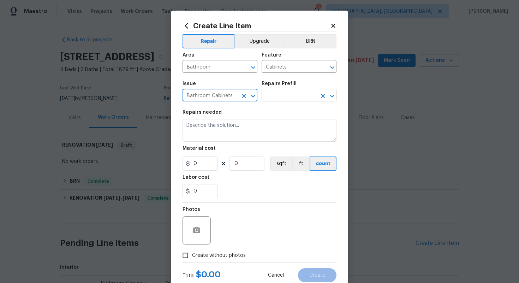
click at [287, 92] on input "text" at bounding box center [289, 95] width 55 height 11
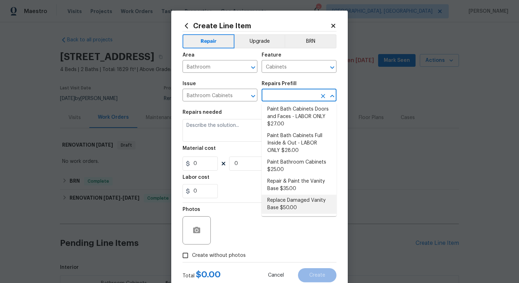
click at [291, 210] on li "Replace Damaged Vanity Base $50.00" at bounding box center [299, 204] width 75 height 19
type input "Replace Damaged Vanity Base $50.00"
type textarea "Remove the existing/damage cabinet base and replace with new. Ensure that the n…"
type input "50"
type input "1"
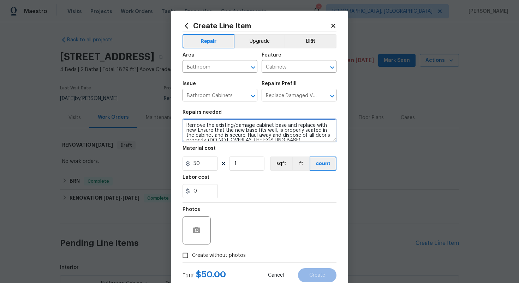
click at [185, 128] on textarea "Remove the existing/damage cabinet base and replace with new. Ensure that the n…" at bounding box center [260, 130] width 154 height 23
type textarea "#sala - Remove the existing/damage cabinet base and replace with new. Ensure th…"
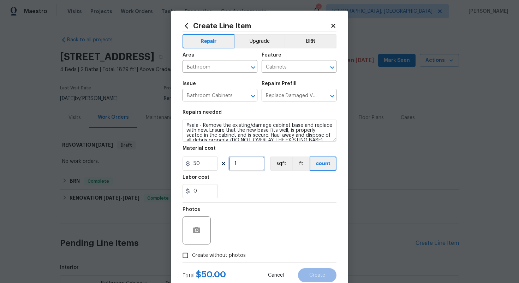
click at [245, 162] on input "1" at bounding box center [246, 163] width 35 height 14
type input "2"
click at [223, 255] on span "Create without photos" at bounding box center [219, 255] width 54 height 7
click at [192, 255] on input "Create without photos" at bounding box center [185, 255] width 13 height 13
checkbox input "true"
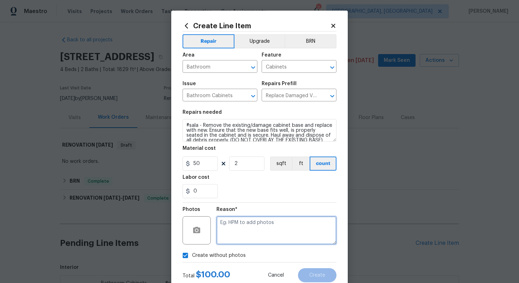
click at [237, 226] on textarea at bounding box center [277, 230] width 120 height 28
type textarea "n/a"
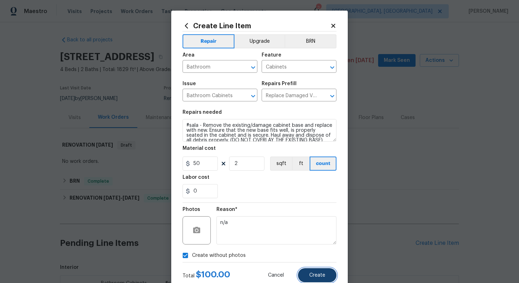
click at [309, 281] on button "Create" at bounding box center [317, 275] width 38 height 14
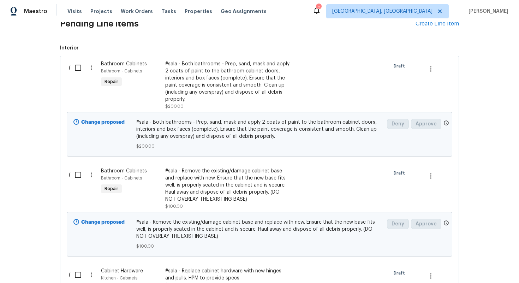
scroll to position [142, 0]
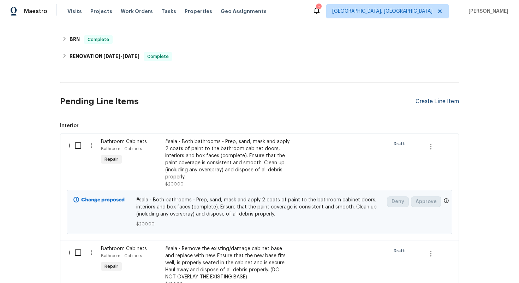
click at [425, 98] on div "Create Line Item" at bounding box center [437, 101] width 43 height 7
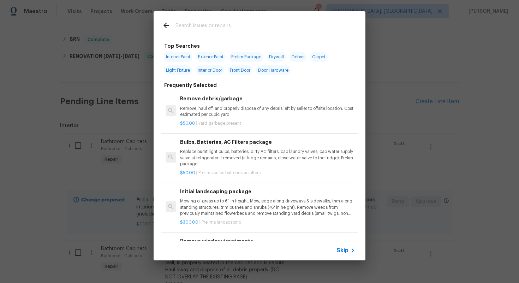
click at [345, 250] on span "Skip" at bounding box center [343, 250] width 12 height 7
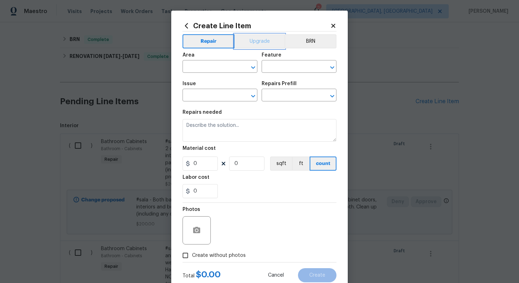
click at [267, 38] on button "Upgrade" at bounding box center [260, 41] width 51 height 14
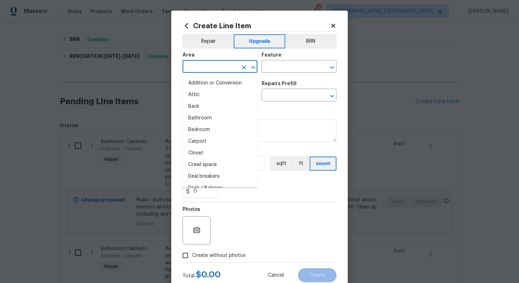
click at [214, 62] on input "text" at bounding box center [210, 67] width 55 height 11
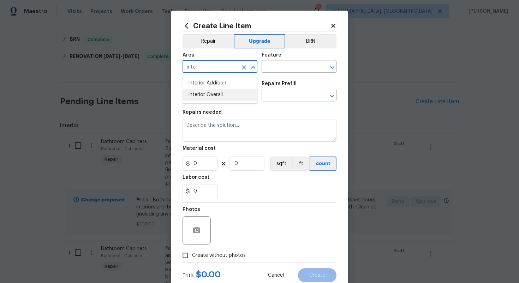
click at [210, 99] on li "Interior Overall" at bounding box center [220, 95] width 75 height 12
type input "Interior Overall"
click at [284, 71] on input "text" at bounding box center [289, 67] width 55 height 11
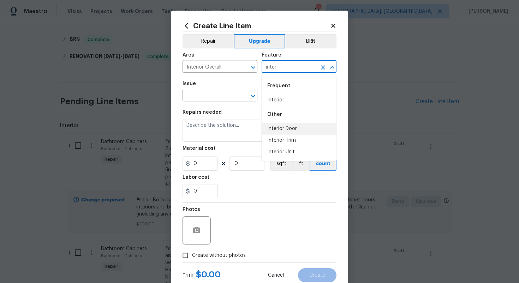
click at [289, 131] on li "Interior Door" at bounding box center [299, 129] width 75 height 12
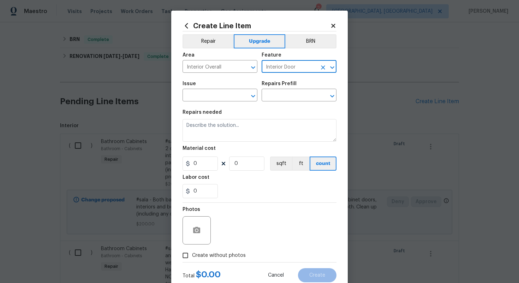
type input "Interior Door"
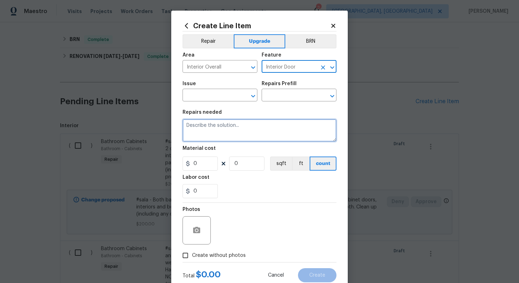
click at [289, 131] on textarea at bounding box center [260, 130] width 154 height 23
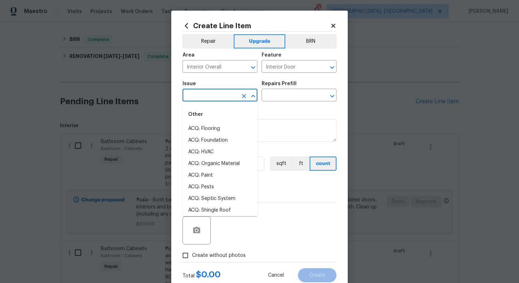
click at [218, 100] on input "text" at bounding box center [210, 95] width 55 height 11
click at [235, 177] on li "Interior Door Hardware" at bounding box center [220, 176] width 75 height 12
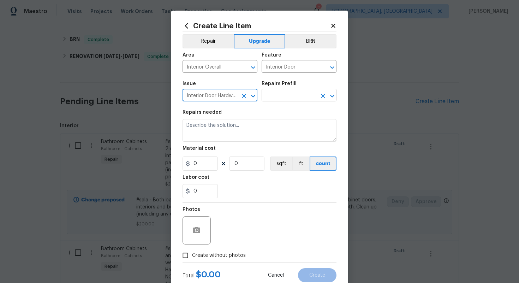
type input "Interior Door Hardware"
click at [273, 94] on input "text" at bounding box center [289, 95] width 55 height 11
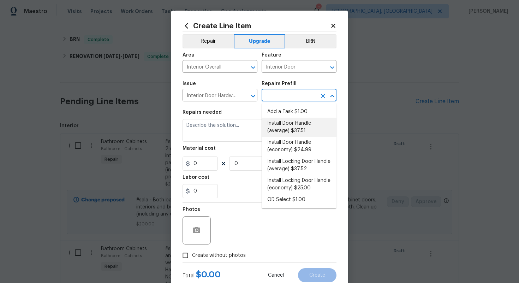
click at [289, 133] on li "Install Door Handle (average) $37.51" at bounding box center [299, 127] width 75 height 19
type input "Install Door Handle (average) $37.51"
type textarea "Remove the existing interior door handle (if present). Install a new (average) …"
type input "37.51"
type input "1"
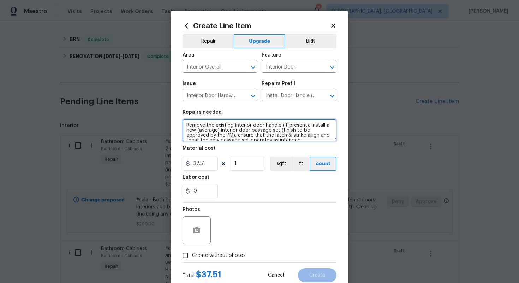
click at [184, 123] on textarea "Remove the existing interior door handle (if present). Install a new (average) …" at bounding box center [260, 130] width 154 height 23
type textarea "#sala - Remove the existing interior door handle (if present). Install a new (a…"
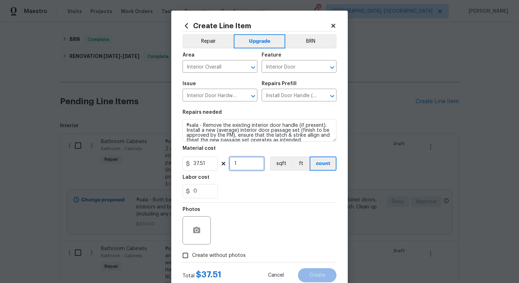
click at [258, 162] on input "1" at bounding box center [246, 163] width 35 height 14
type input "15"
click at [228, 259] on span "Create without photos" at bounding box center [219, 255] width 54 height 7
click at [192, 259] on input "Create without photos" at bounding box center [185, 255] width 13 height 13
checkbox input "true"
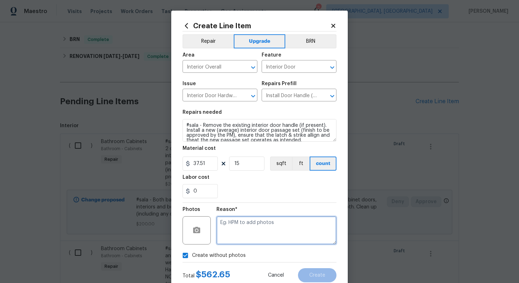
click at [236, 236] on textarea at bounding box center [277, 230] width 120 height 28
type textarea "n/a"
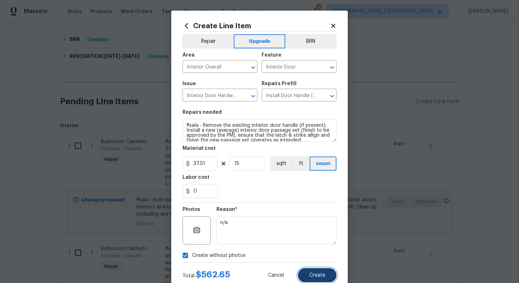
click at [323, 273] on span "Create" at bounding box center [317, 275] width 16 height 5
